Goal: Communication & Community: Answer question/provide support

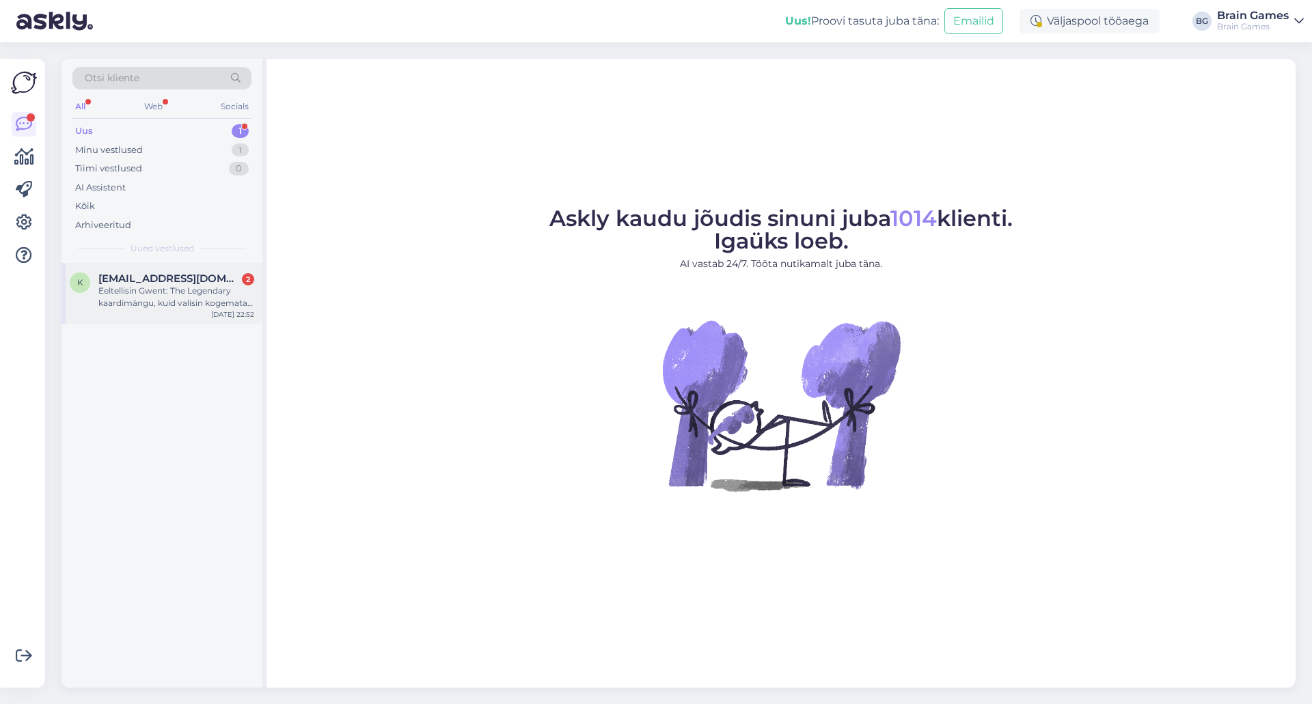
click at [195, 288] on div "Eeltellisin Gwent: The Legendary kaardimängu, kuid valisin kogemata tarneviisik…" at bounding box center [176, 297] width 156 height 25
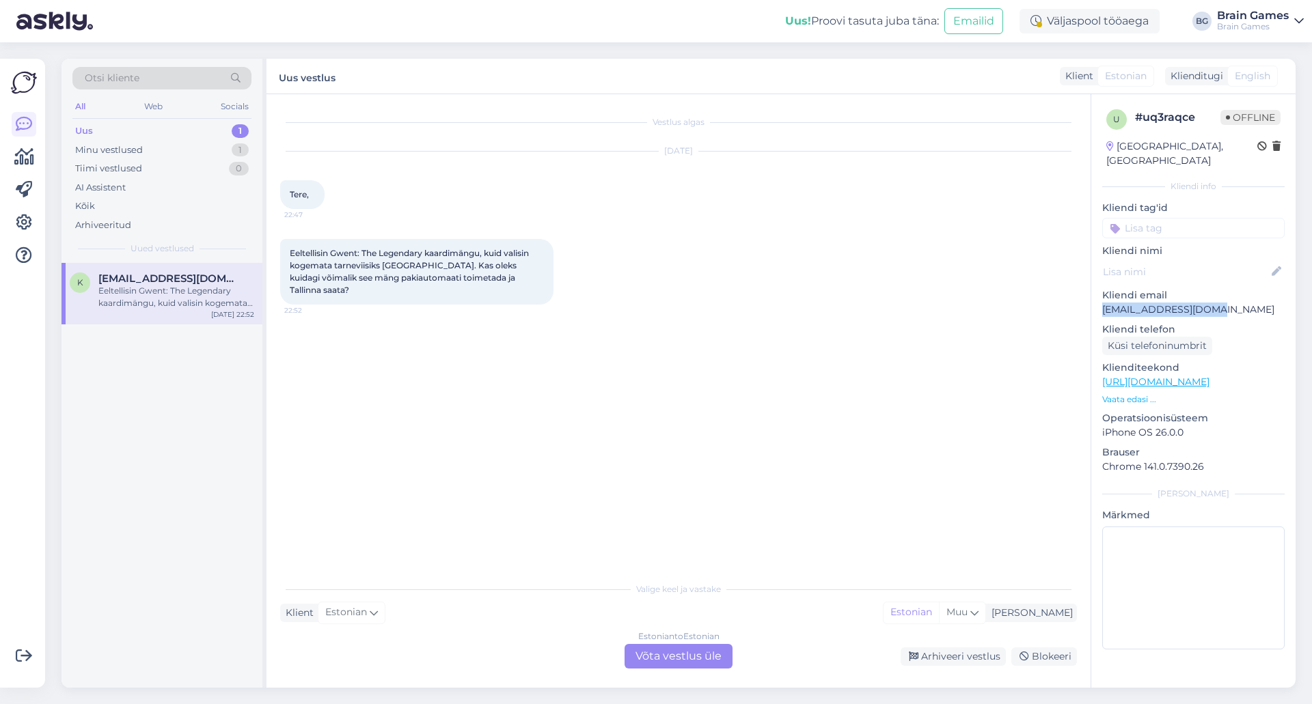
drag, startPoint x: 1224, startPoint y: 291, endPoint x: 1099, endPoint y: 290, distance: 125.0
click at [1099, 290] on div "u # uq3raqce Offline [GEOGRAPHIC_DATA], [GEOGRAPHIC_DATA] Kliendi info Kliendi …" at bounding box center [1193, 382] width 204 height 576
copy p "[EMAIL_ADDRESS][DOMAIN_NAME]"
click at [627, 421] on div "Vestlus algas [DATE] Tere, 22:47 Eeltellisin Gwent: The Legendary kaardimängu, …" at bounding box center [684, 335] width 809 height 455
click at [693, 365] on div "Vestlus algas [DATE] Tere, 22:47 Eeltellisin Gwent: The Legendary kaardimängu, …" at bounding box center [684, 335] width 809 height 455
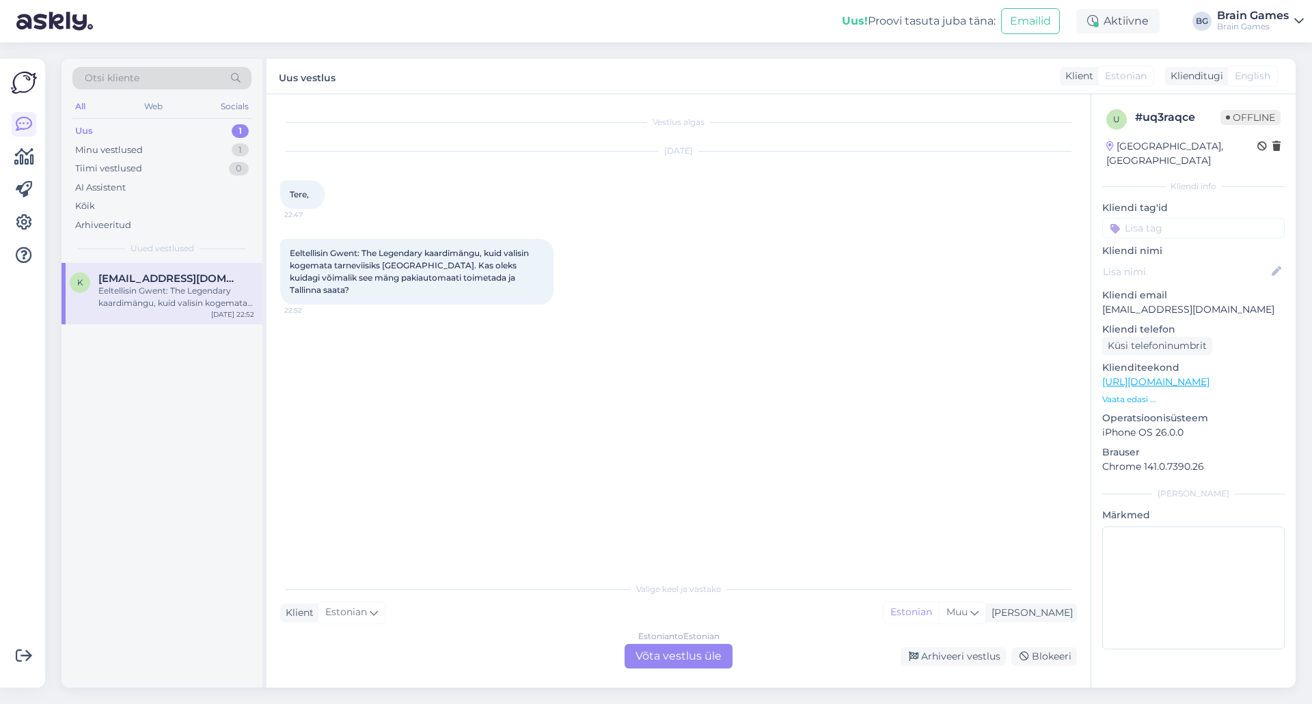
click at [671, 654] on div "Estonian to Estonian Võta vestlus üle" at bounding box center [678, 656] width 108 height 25
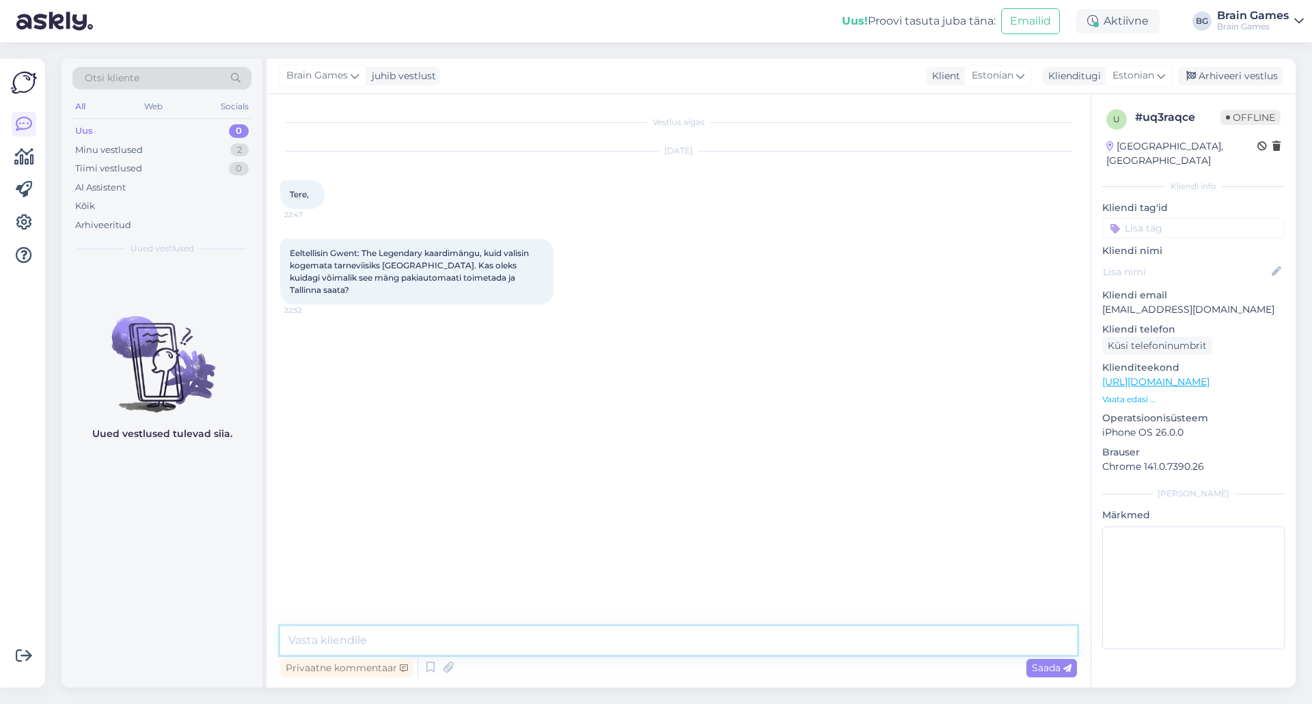
click at [677, 633] on textarea at bounding box center [678, 640] width 796 height 29
drag, startPoint x: 1222, startPoint y: 294, endPoint x: 1094, endPoint y: 293, distance: 127.7
click at [1094, 293] on div "u # uq3raqce Offline [GEOGRAPHIC_DATA], [GEOGRAPHIC_DATA] Kliendi info Kliendi …" at bounding box center [1193, 382] width 204 height 576
copy p "[EMAIL_ADDRESS][DOMAIN_NAME]"
drag, startPoint x: 327, startPoint y: 640, endPoint x: 271, endPoint y: 635, distance: 55.6
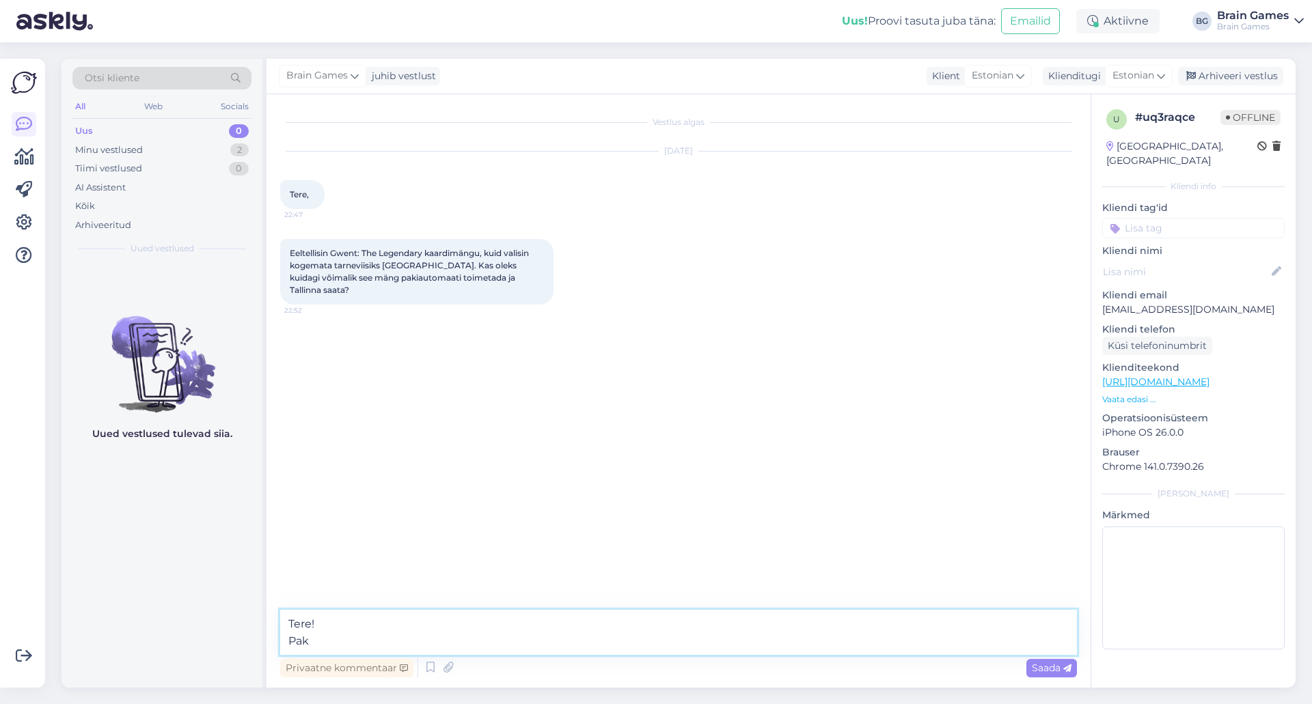
click at [271, 635] on div "Vestlus algas [DATE] Tere, 22:47 Eeltellisin Gwent: The Legendary kaardimängu, …" at bounding box center [678, 391] width 824 height 594
paste textarea "- Smartposti pakiautomaat - 3.20€ - DPD pakiautomaat - 3.50€ - Omniva pakiautom…"
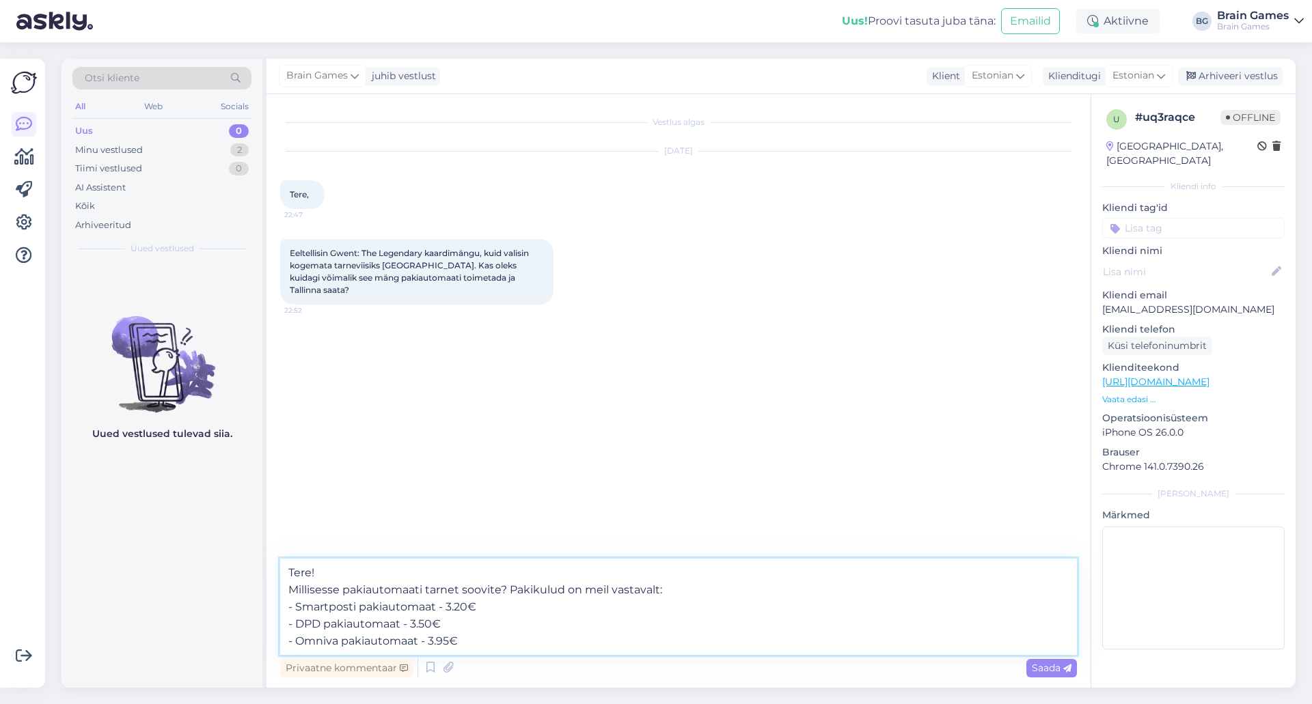
click at [334, 605] on textarea "Tere! Millisesse pakiautomaati tarnet soovite? Pakikulud on meil vastavalt: - S…" at bounding box center [678, 607] width 796 height 96
type textarea "Tere! Millisesse pakiautomaati tarnet soovite? Pakikulud on meil vastavalt: - S…"
click at [482, 623] on textarea "Tere! Millisesse pakiautomaati tarnet soovite? Pakikulud on meil vastavalt: - S…" at bounding box center [678, 607] width 796 height 96
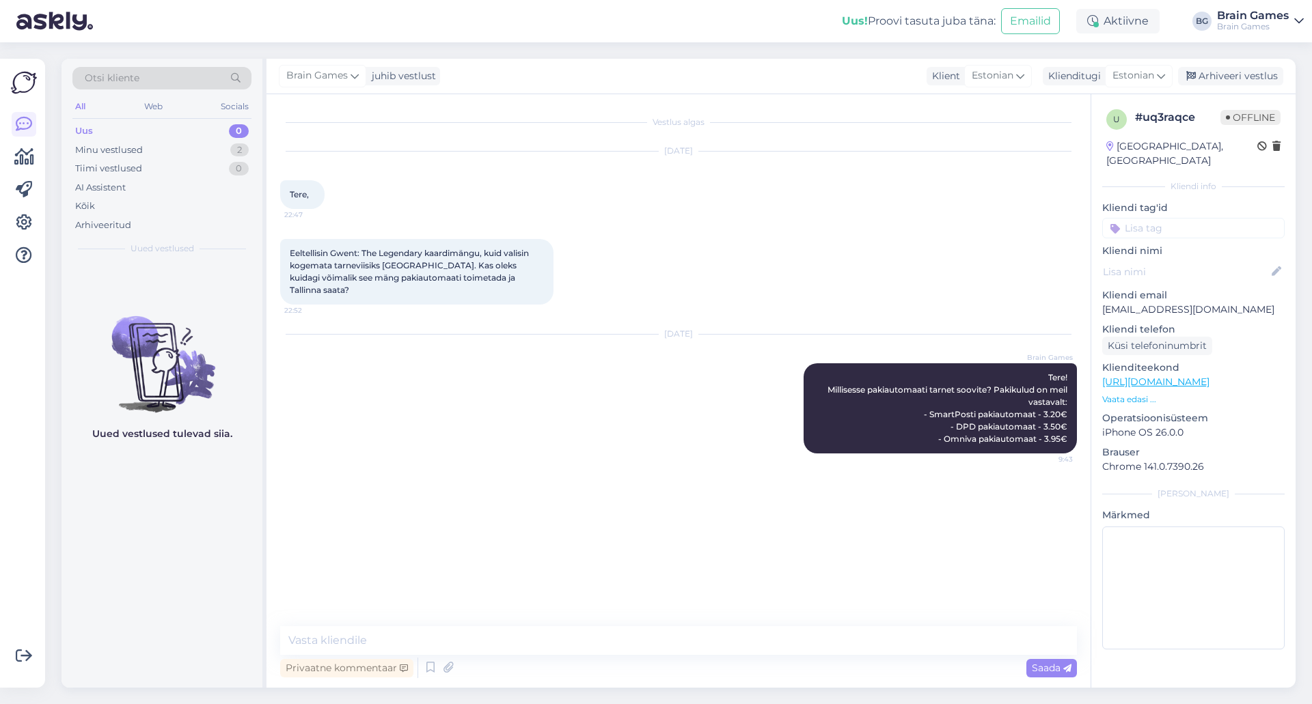
click at [1119, 654] on div "u # uq3raqce Offline [GEOGRAPHIC_DATA], [GEOGRAPHIC_DATA] Kliendi info Kliendi …" at bounding box center [1193, 382] width 204 height 576
click at [572, 532] on div "Vestlus algas [DATE] Tere, 22:47 Eeltellisin Gwent: The Legendary kaardimängu, …" at bounding box center [684, 361] width 809 height 506
click at [590, 548] on div "Vestlus algas [DATE] Tere, 22:47 Eeltellisin Gwent: The Legendary kaardimängu, …" at bounding box center [684, 361] width 809 height 506
click at [112, 152] on div "Minu vestlused" at bounding box center [109, 150] width 68 height 14
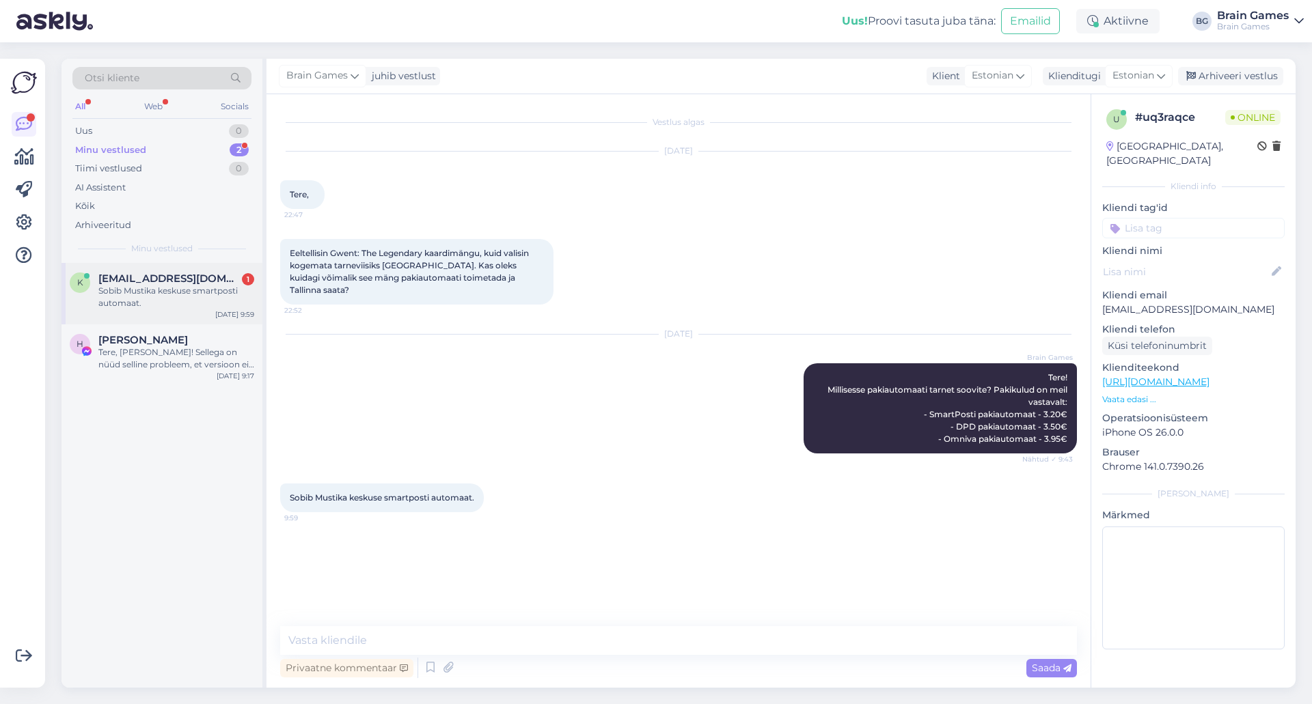
click at [144, 274] on span "[EMAIL_ADDRESS][DOMAIN_NAME]" at bounding box center [169, 279] width 142 height 12
click at [705, 598] on div "Vestlus algas [DATE] Tere, 22:47 Eeltellisin Gwent: The Legendary kaardimängu, …" at bounding box center [684, 361] width 809 height 506
drag, startPoint x: 317, startPoint y: 501, endPoint x: 431, endPoint y: 494, distance: 114.3
click at [431, 494] on span "Sobib Mustika keskuse smartposti automaat." at bounding box center [382, 498] width 184 height 10
copy span "Mustika keskuse smartposti"
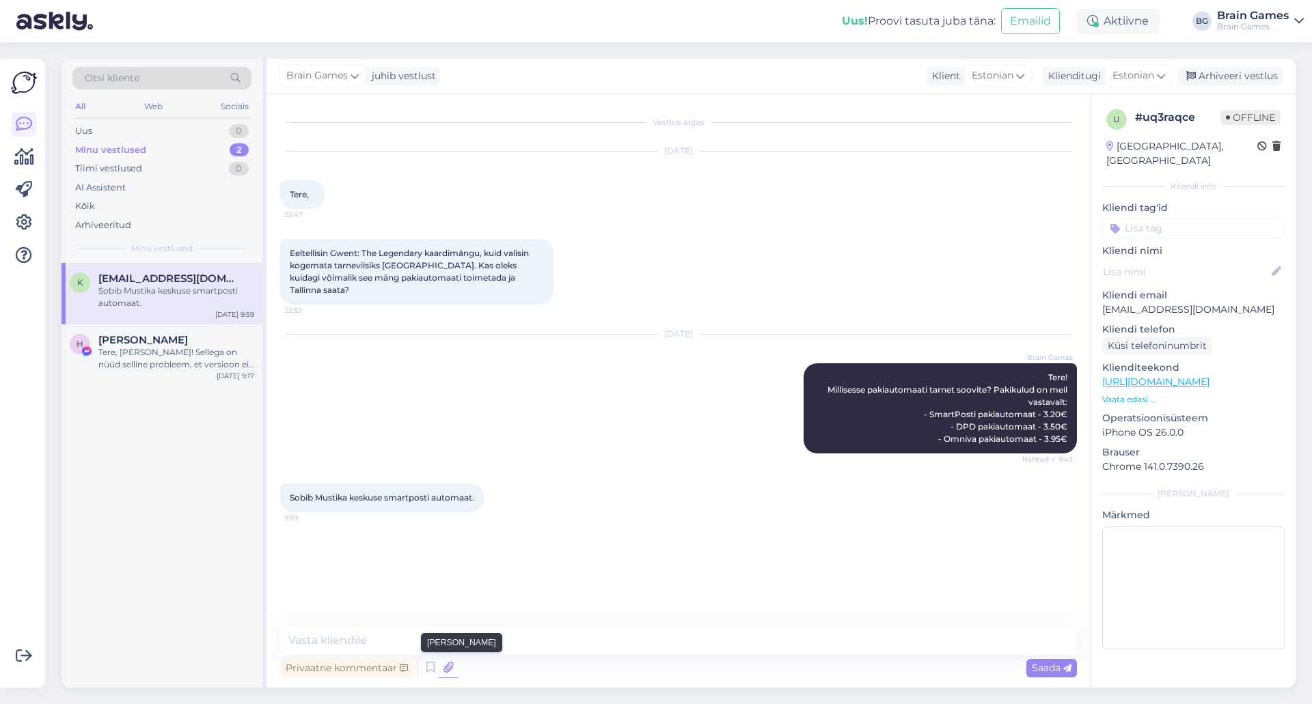
click at [445, 671] on icon at bounding box center [448, 668] width 19 height 20
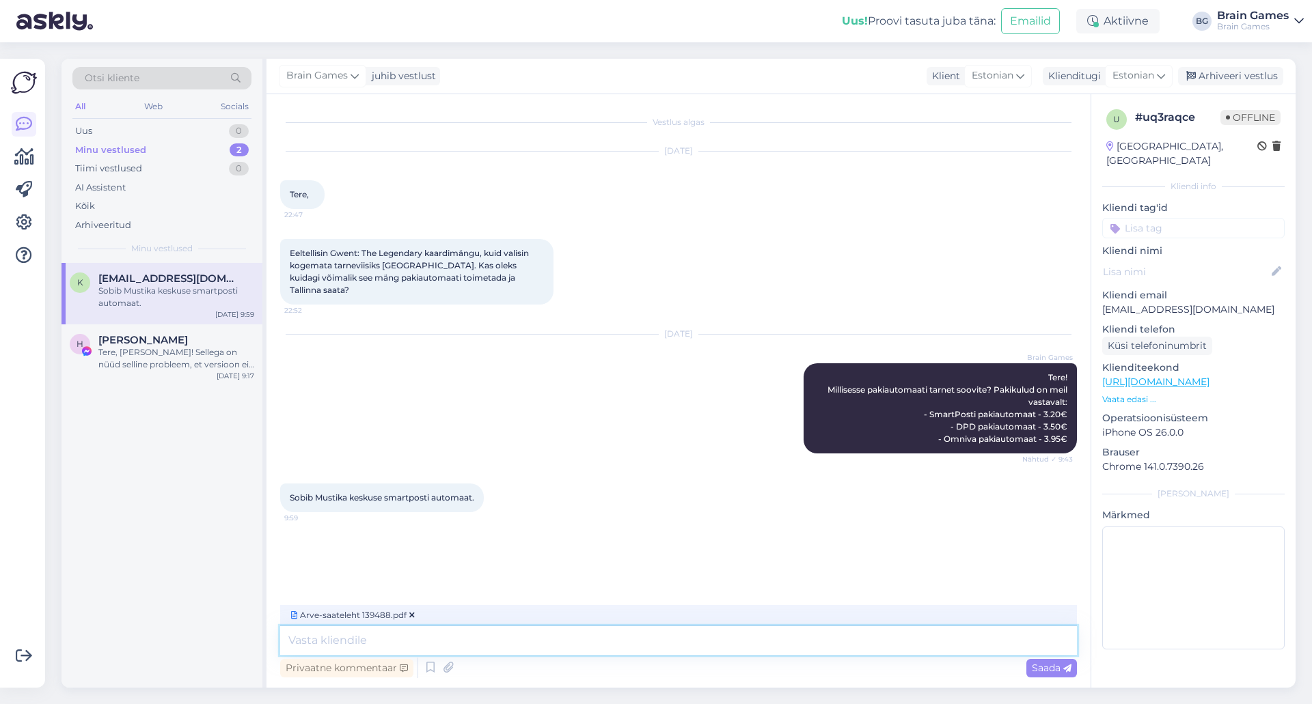
click at [482, 641] on textarea at bounding box center [678, 640] width 796 height 29
type textarea "S"
click at [294, 639] on textarea "Paki saame [PERSON_NAME] pärast makse laekumist." at bounding box center [678, 640] width 796 height 29
type textarea "Paki saame [PERSON_NAME] pärast makse laekumist."
click at [1047, 666] on span "Saada" at bounding box center [1051, 668] width 40 height 12
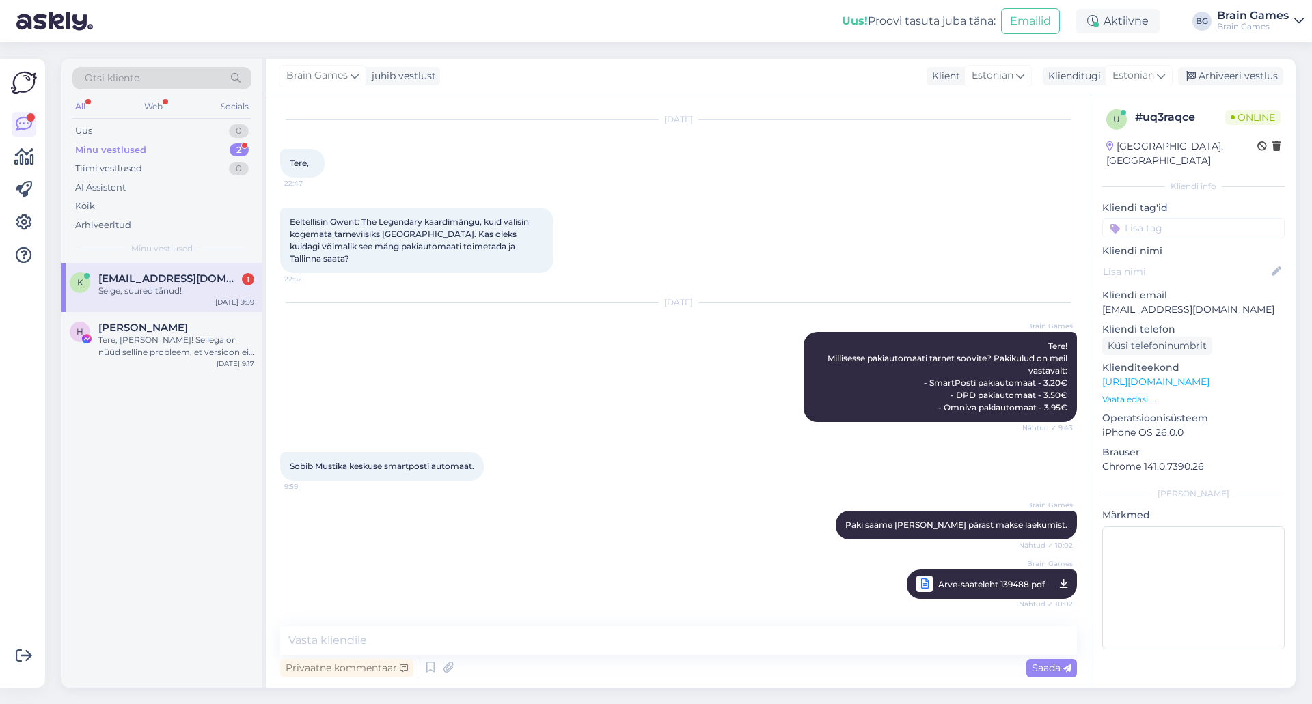
scroll to position [90, 0]
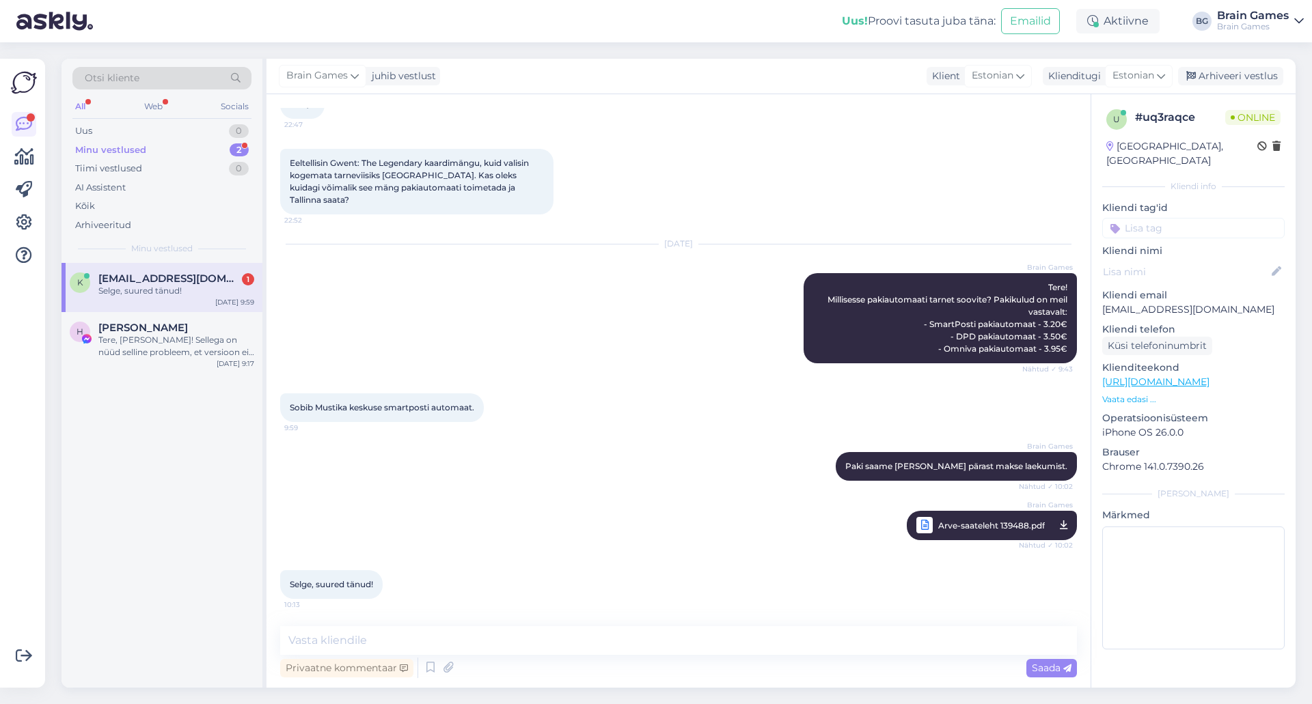
click at [588, 545] on div "Brain Games Paki saame [PERSON_NAME] pärast makse laekumist. Nähtud ✓ 10:02 Bra…" at bounding box center [678, 496] width 796 height 118
click at [186, 288] on div "Selge, suured tänud!" at bounding box center [176, 291] width 156 height 12
click at [604, 637] on textarea at bounding box center [678, 640] width 796 height 29
click at [479, 623] on div "Vestlus algas [DATE] Tere, 22:47 Eeltellisin Gwent: The Legendary kaardimängu, …" at bounding box center [678, 391] width 824 height 594
click at [488, 643] on textarea at bounding box center [678, 640] width 796 height 29
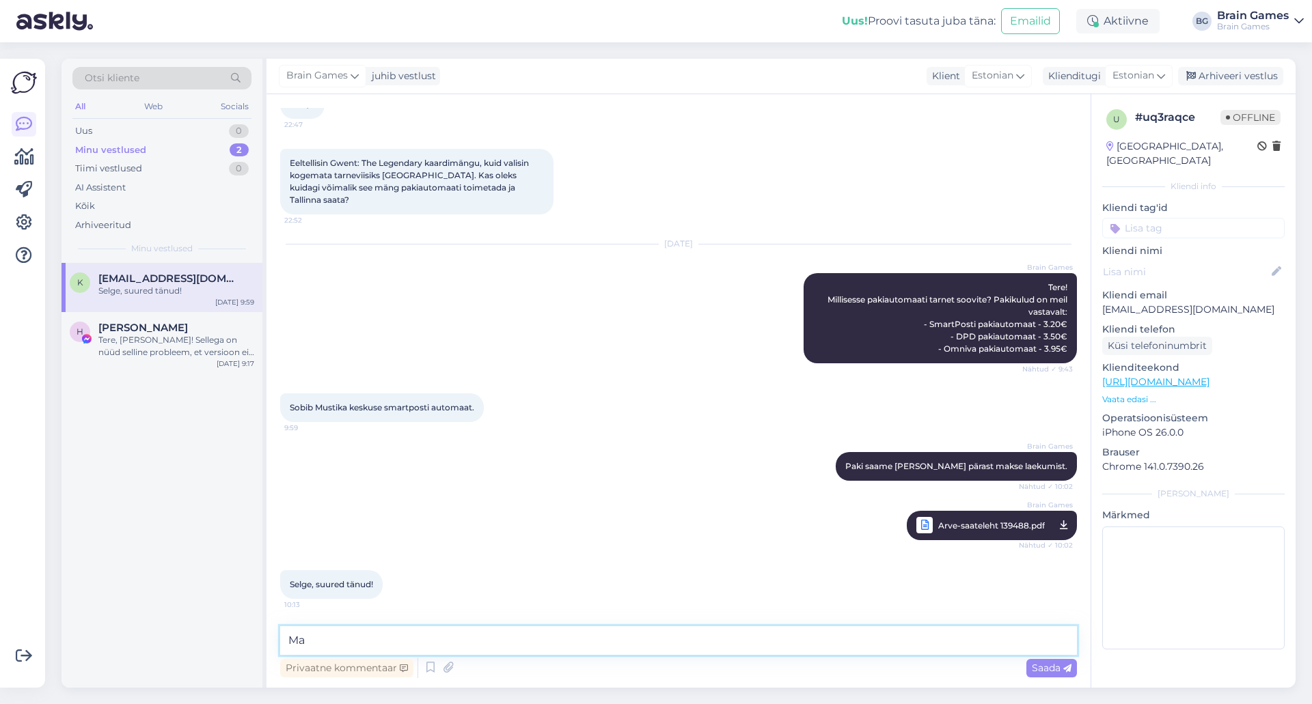
type textarea "M"
paste textarea "[URL][DOMAIN_NAME]"
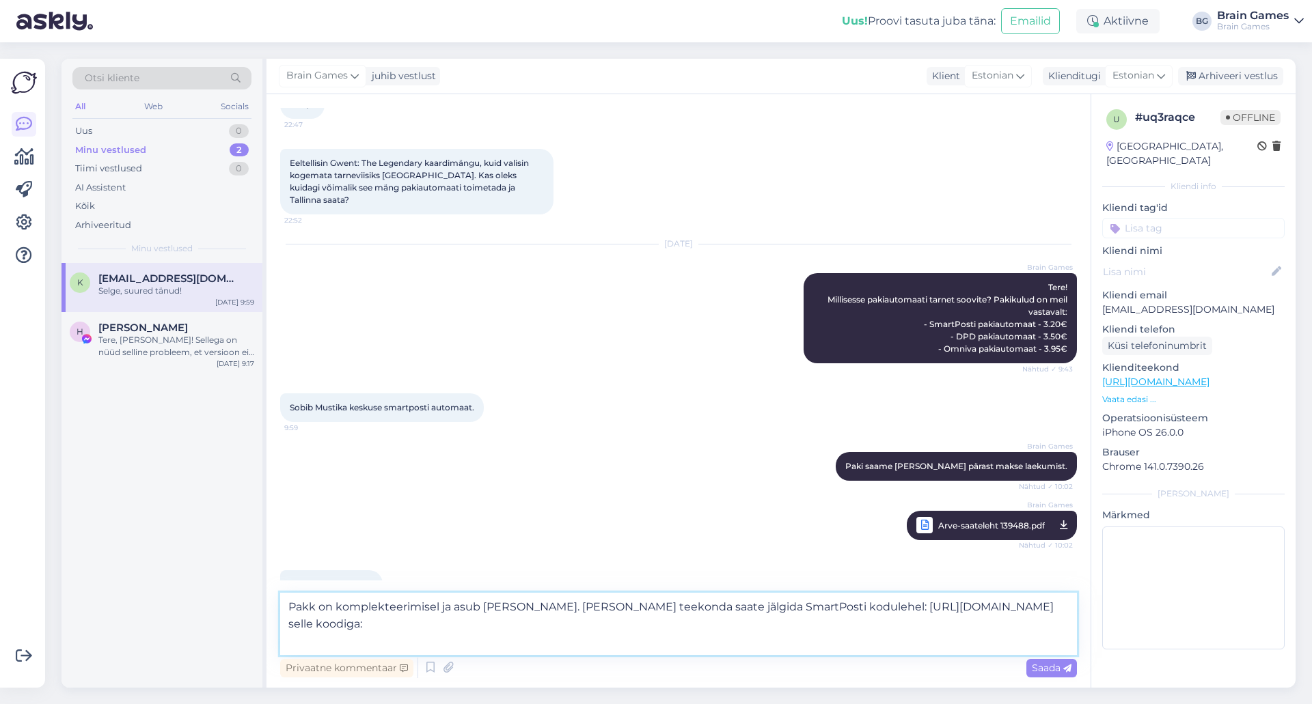
paste textarea "00364300487168941701"
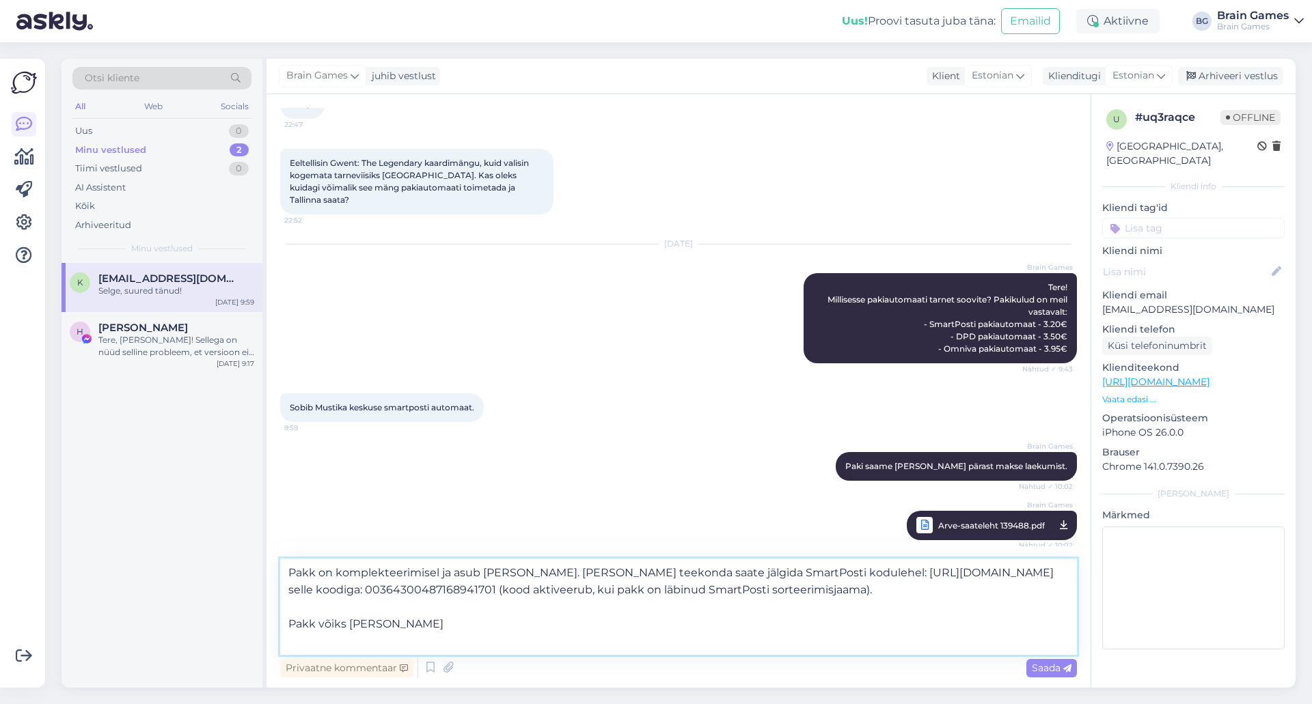
click at [495, 642] on textarea "Pakk on komplekteerimisel ja asub [PERSON_NAME]. [PERSON_NAME] teekonda saate j…" at bounding box center [678, 607] width 796 height 96
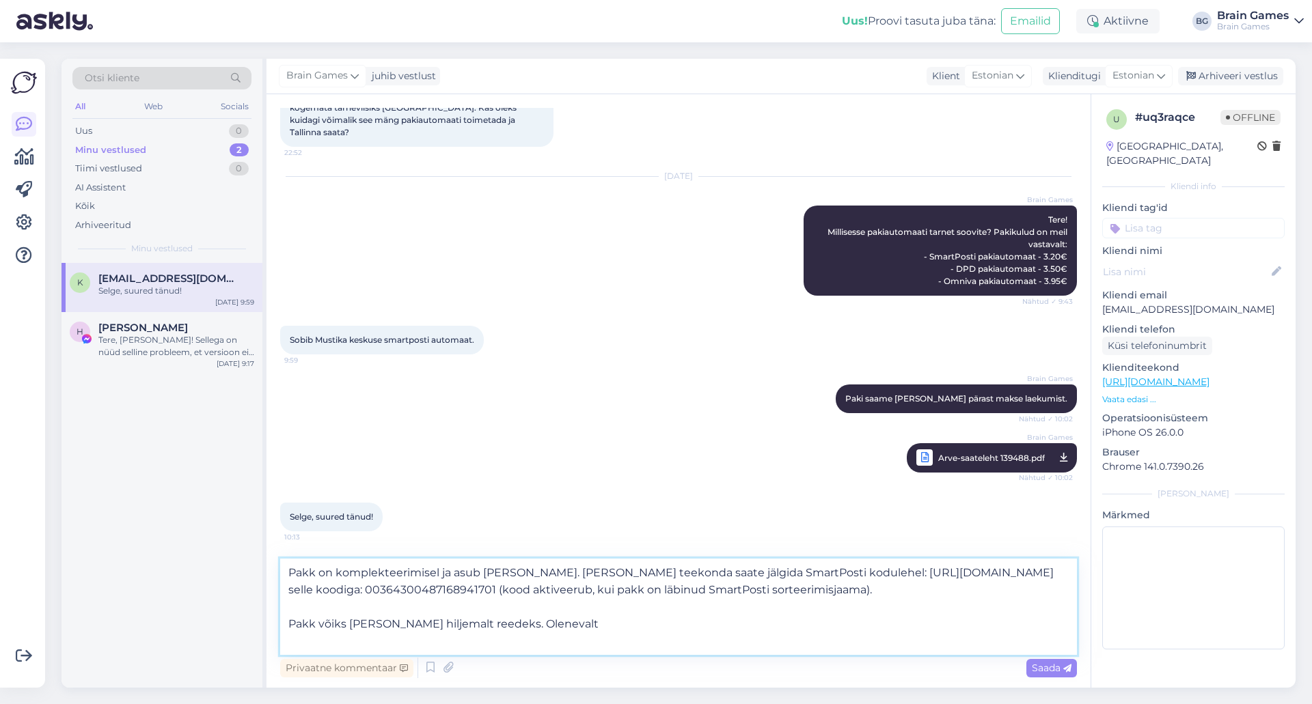
drag, startPoint x: 425, startPoint y: 641, endPoint x: 582, endPoint y: 641, distance: 157.1
click at [582, 641] on textarea "Pakk on komplekteerimisel ja asub [PERSON_NAME]. [PERSON_NAME] teekonda saate j…" at bounding box center [678, 607] width 796 height 96
drag, startPoint x: 582, startPoint y: 641, endPoint x: 286, endPoint y: 622, distance: 297.1
click at [275, 621] on div "Vestlus algas [DATE] Tere, 22:47 Eeltellisin Gwent: The Legendary kaardimängu, …" at bounding box center [678, 391] width 824 height 594
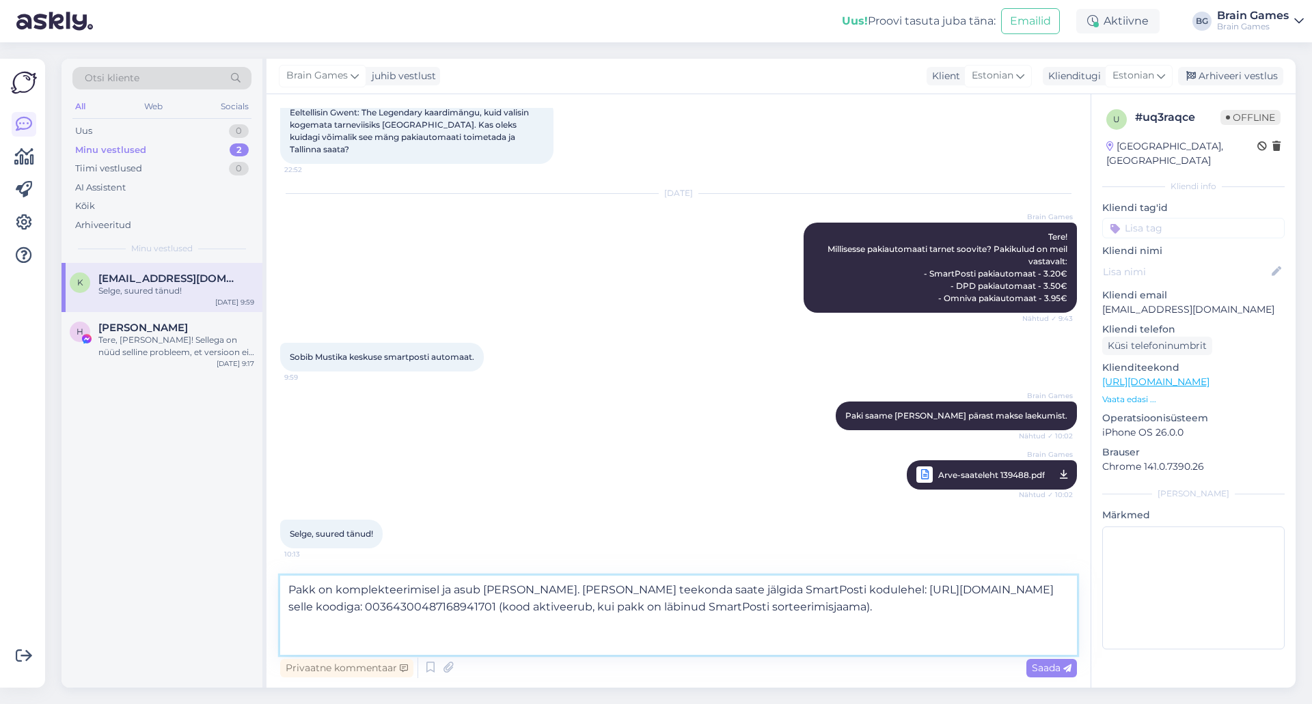
scroll to position [124, 0]
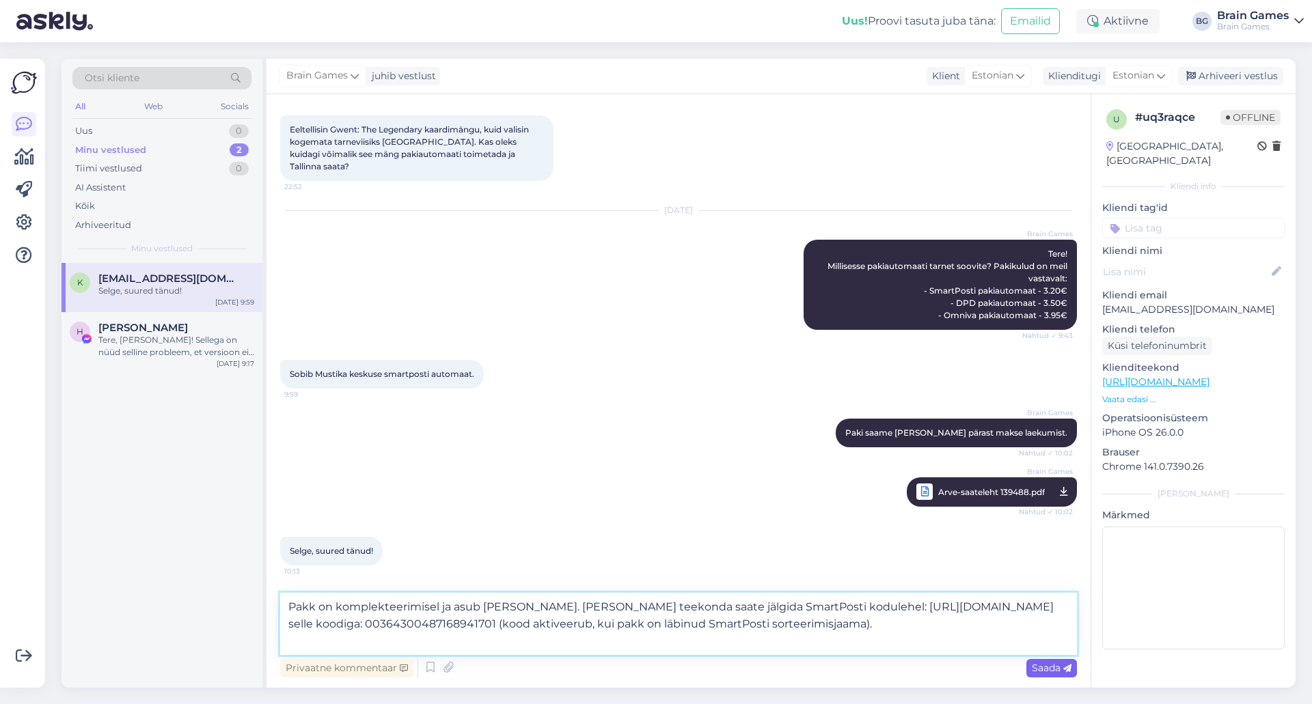
type textarea "Pakk on komplekteerimisel ja asub [PERSON_NAME]. [PERSON_NAME] teekonda saate j…"
click at [1039, 666] on span "Saada" at bounding box center [1051, 668] width 40 height 12
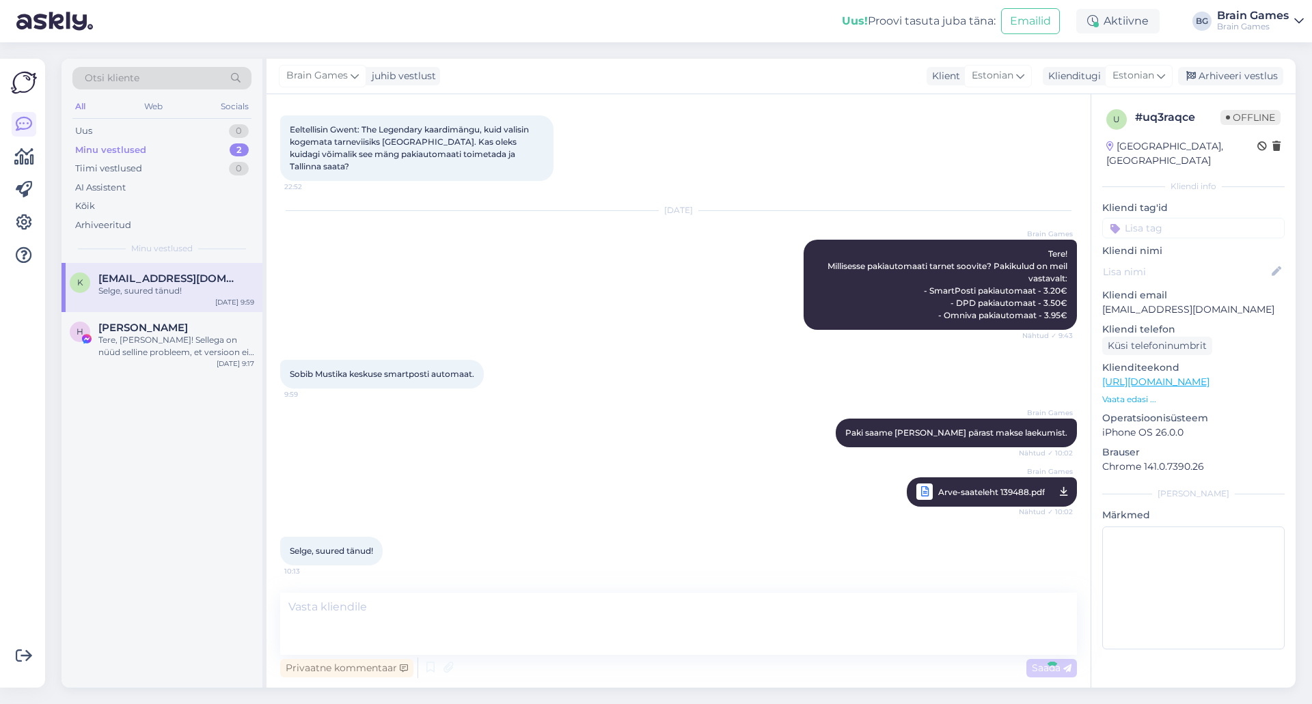
scroll to position [210, 0]
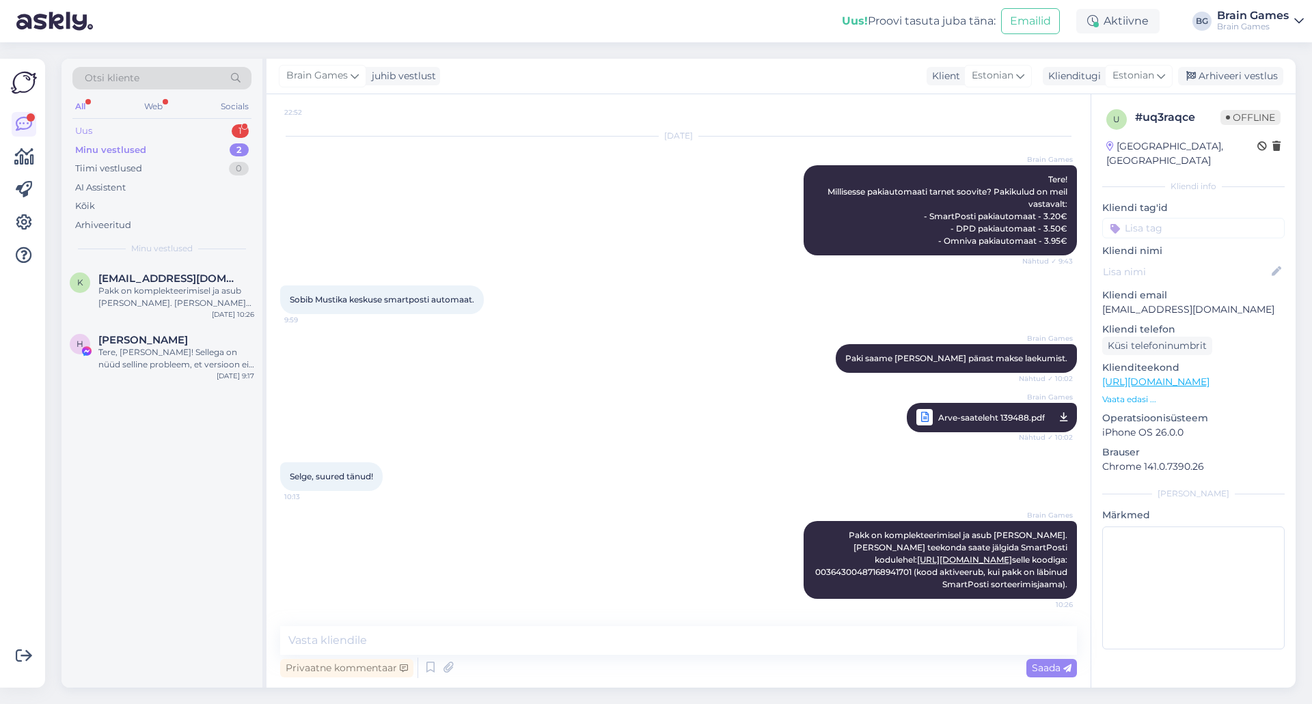
click at [111, 126] on div "Uus 1" at bounding box center [161, 131] width 179 height 19
click at [169, 290] on div "Mis soodustused teil on kliendikaardile, ISIC kaardile ja kas teil on ka sünnip…" at bounding box center [176, 297] width 156 height 25
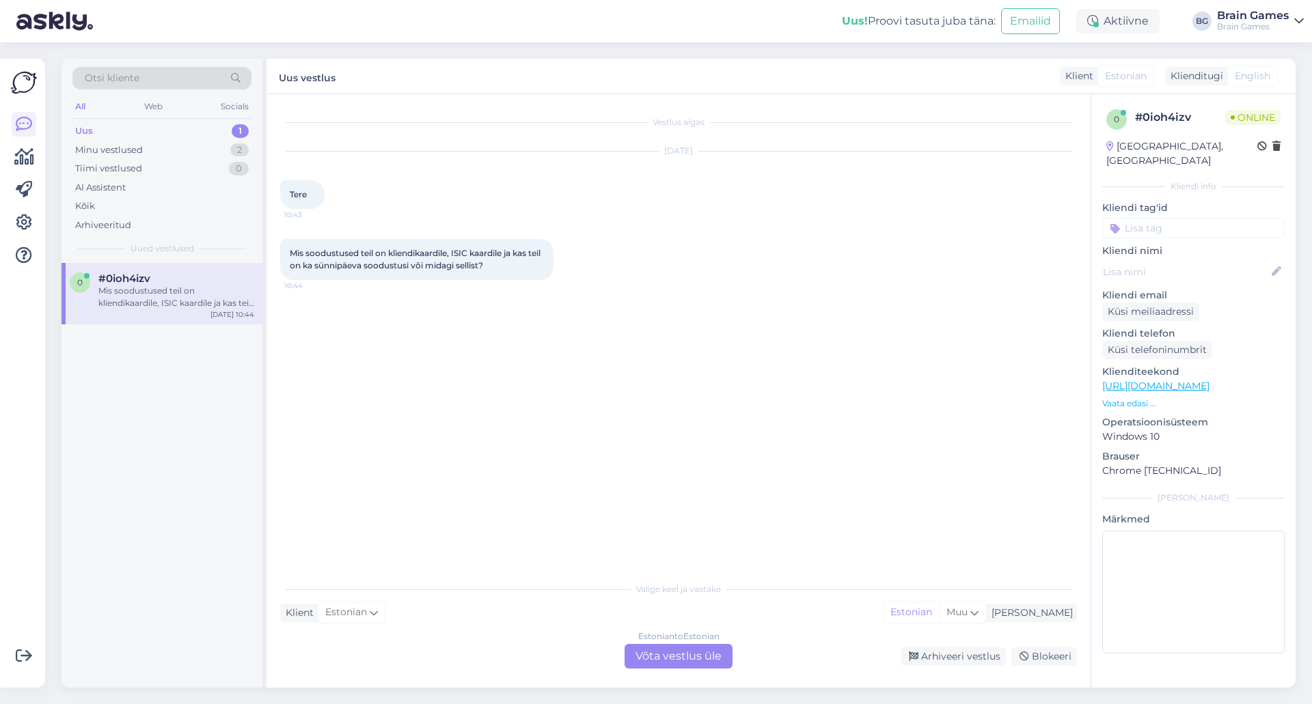
click at [542, 422] on div "Vestlus algas [DATE] Tere 10:43 Mis soodustused teil on kliendikaardile, ISIC k…" at bounding box center [684, 335] width 809 height 455
click at [542, 421] on div "Vestlus algas [DATE] Tere 10:43 Mis soodustused teil on kliendikaardile, ISIC k…" at bounding box center [684, 335] width 809 height 455
click at [669, 656] on div "Estonian to Estonian Võta vestlus üle" at bounding box center [678, 656] width 108 height 25
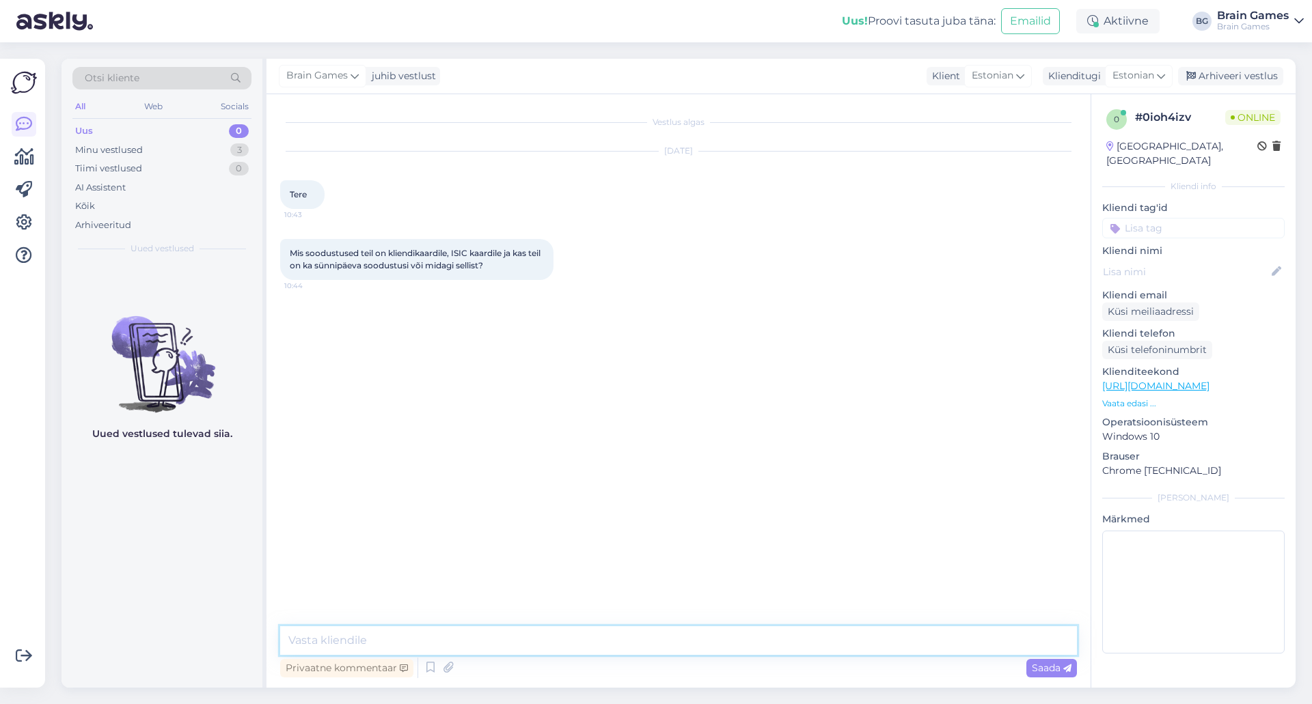
click at [724, 635] on textarea at bounding box center [678, 640] width 796 height 29
type textarea "Tere!"
type textarea "M"
type textarea "K"
click at [904, 633] on textarea "Kliendikaardiga saab 5% soodustust ja 5% kogute boonuspunkte järgmisteks ostude…" at bounding box center [678, 640] width 796 height 29
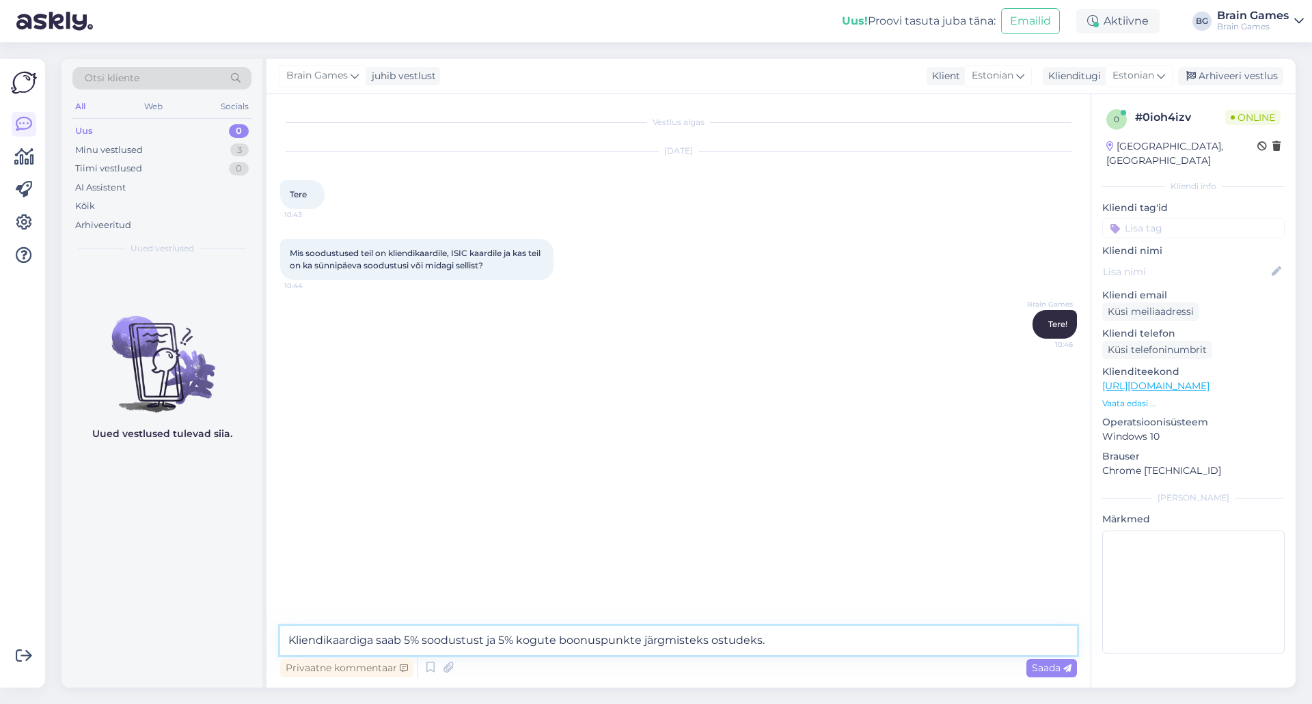
type textarea "Kliendikaardiga saab 5% soodustust ja 5% kogute boonuspunkte järgmisteks ostude…"
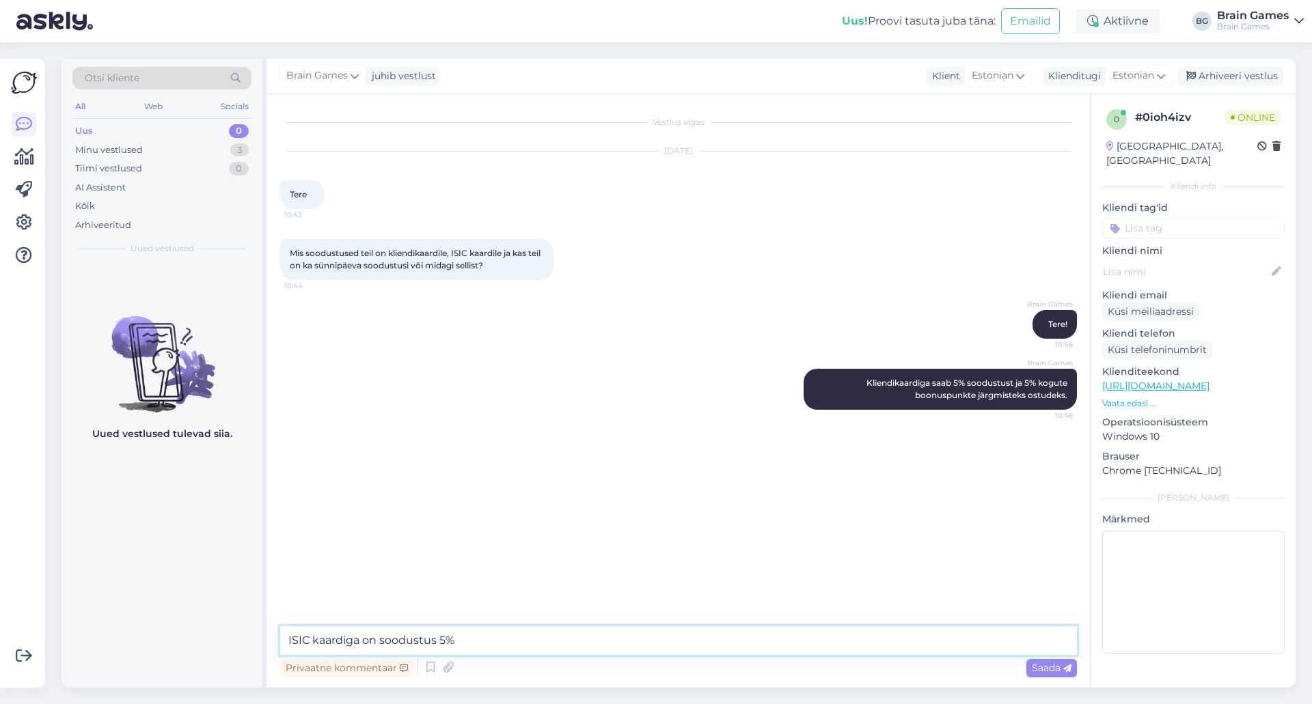
type textarea "ISIC kaardiga on soodustus 5%."
type textarea "Isikupõhiseid sünnipäeva pakkumisi [PERSON_NAME] ole."
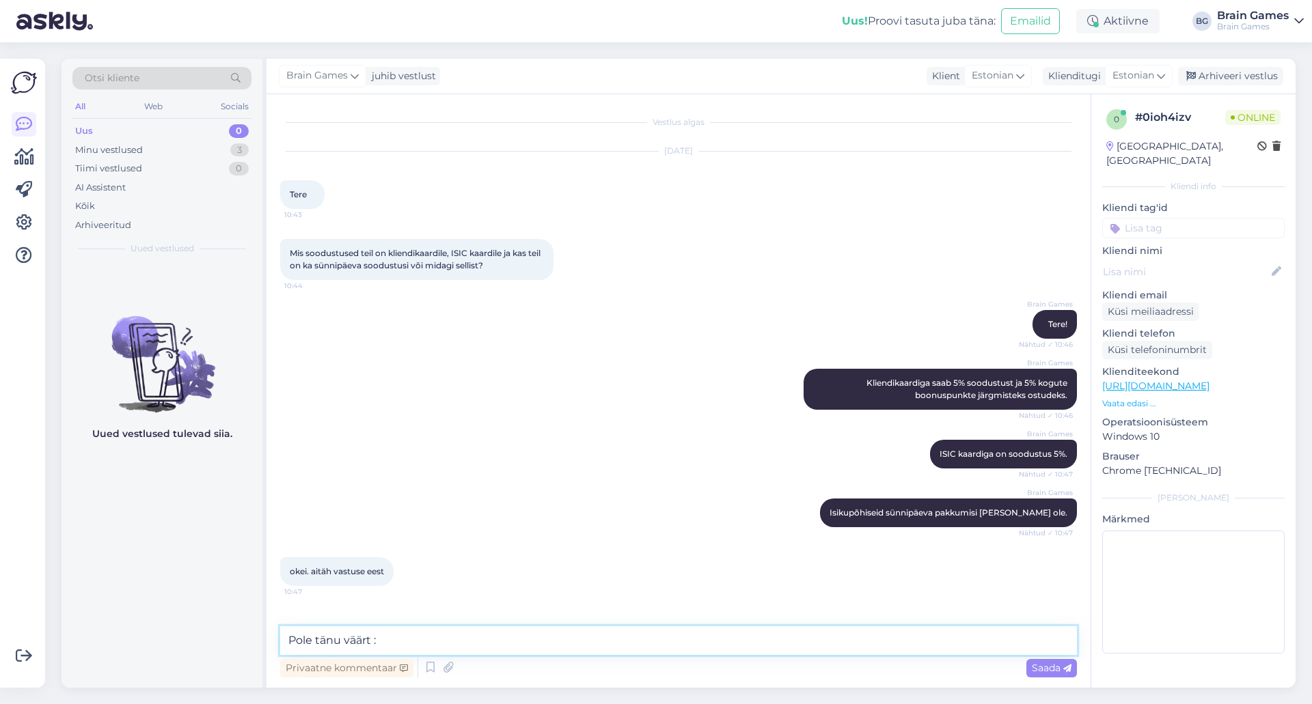
type textarea "Pole tänu väärt :)"
